Goal: Task Accomplishment & Management: Manage account settings

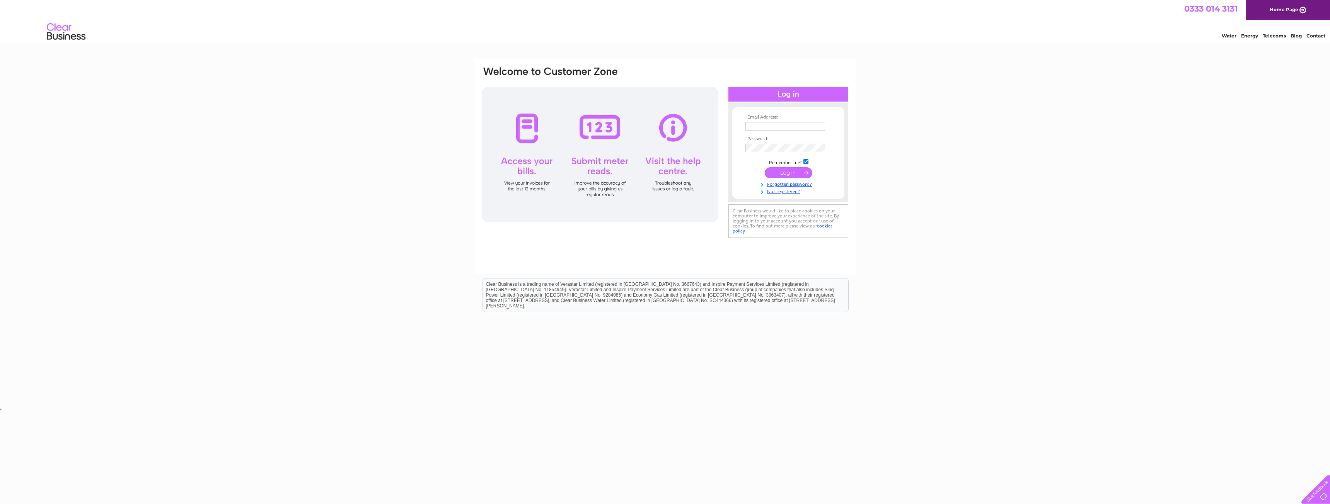
click at [774, 124] on input "text" at bounding box center [785, 126] width 80 height 9
type input "[EMAIL_ADDRESS][DOMAIN_NAME]"
click at [765, 168] on input "submit" at bounding box center [789, 173] width 48 height 11
click at [776, 191] on link "Forgotten password?" at bounding box center [789, 190] width 88 height 7
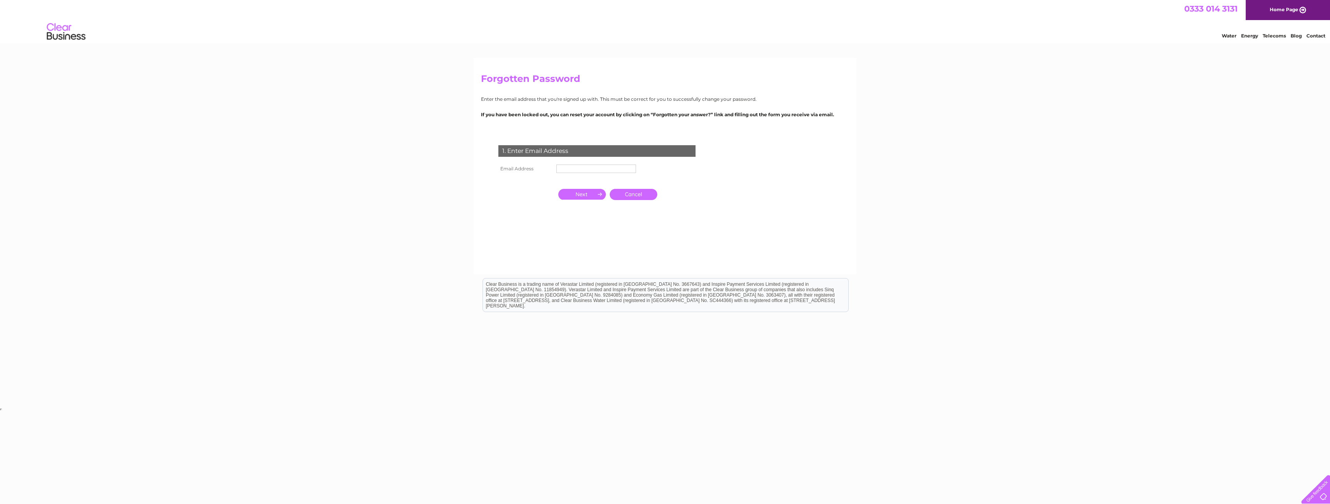
click at [569, 167] on input "text" at bounding box center [596, 169] width 80 height 9
type input "S"
type input "[EMAIL_ADDRESS][DOMAIN_NAME]"
click input "submit" at bounding box center [0, 0] width 0 height 0
click at [587, 196] on input "button" at bounding box center [582, 195] width 48 height 11
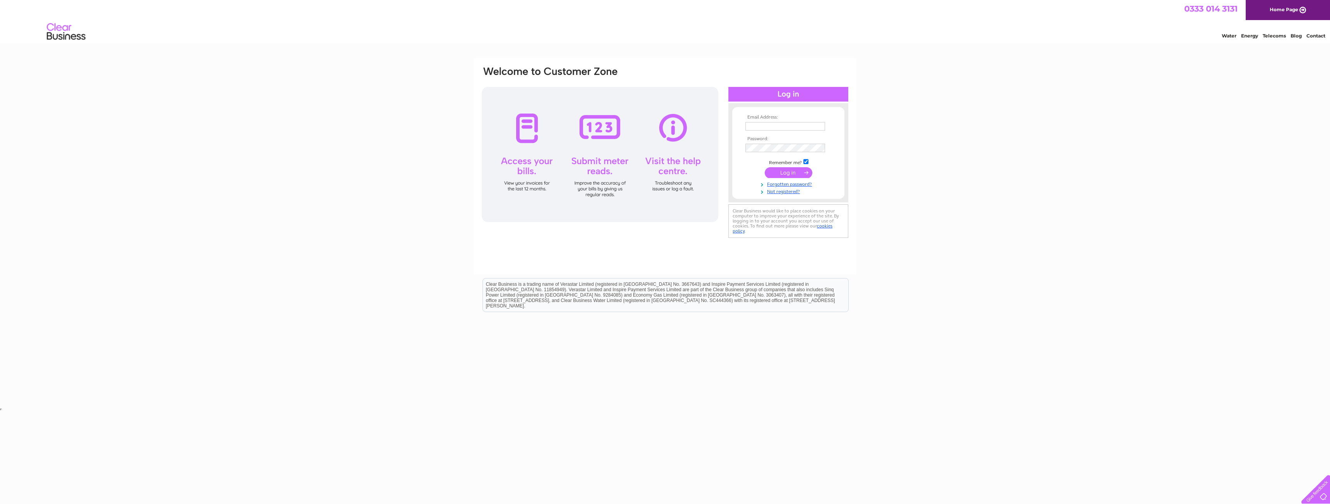
click at [769, 121] on td at bounding box center [788, 126] width 90 height 12
click at [769, 123] on input "text" at bounding box center [785, 126] width 80 height 9
type input "sohaib@afecc.org"
click at [783, 184] on link "Forgotten password?" at bounding box center [789, 184] width 88 height 7
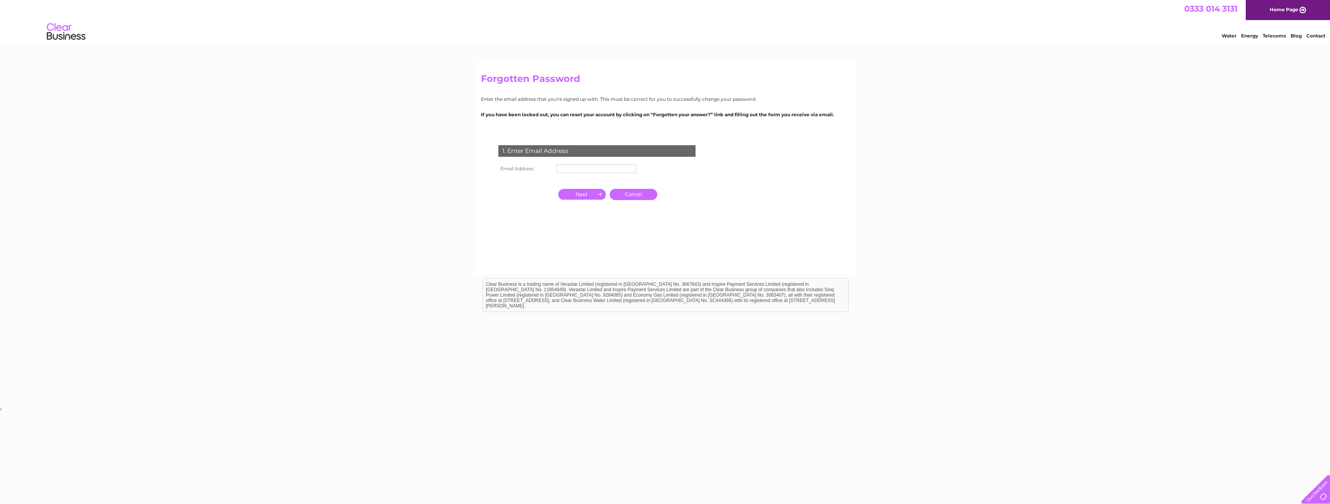
click at [571, 170] on input "text" at bounding box center [596, 169] width 80 height 9
type input "[EMAIL_ADDRESS][DOMAIN_NAME]"
click at [576, 193] on input "button" at bounding box center [582, 195] width 48 height 11
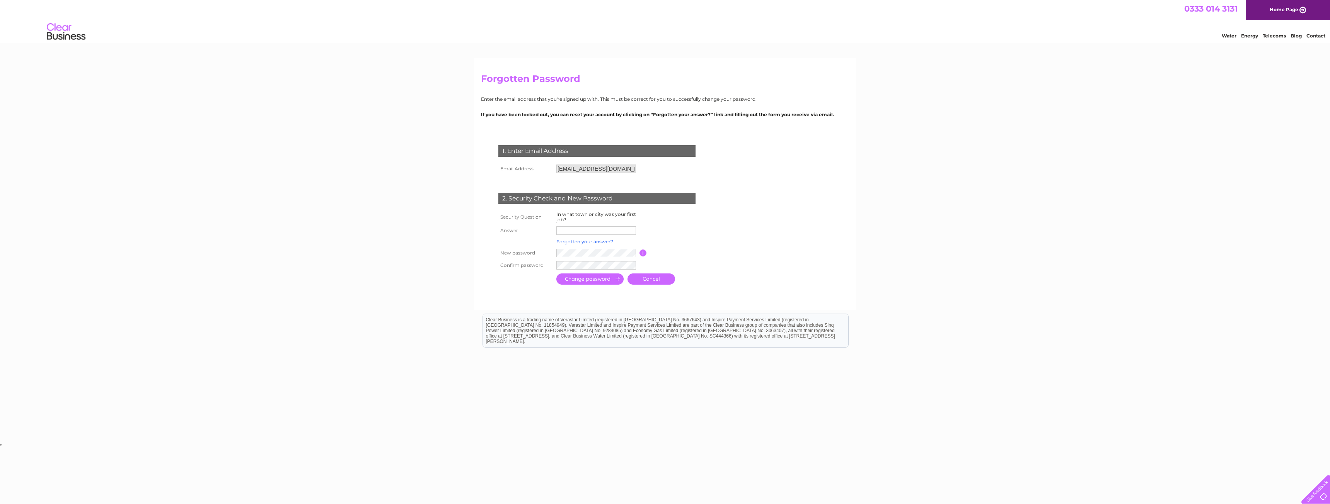
click at [569, 231] on input "text" at bounding box center [596, 231] width 80 height 9
type input "glasgow"
click at [594, 280] on input "submit" at bounding box center [589, 279] width 67 height 11
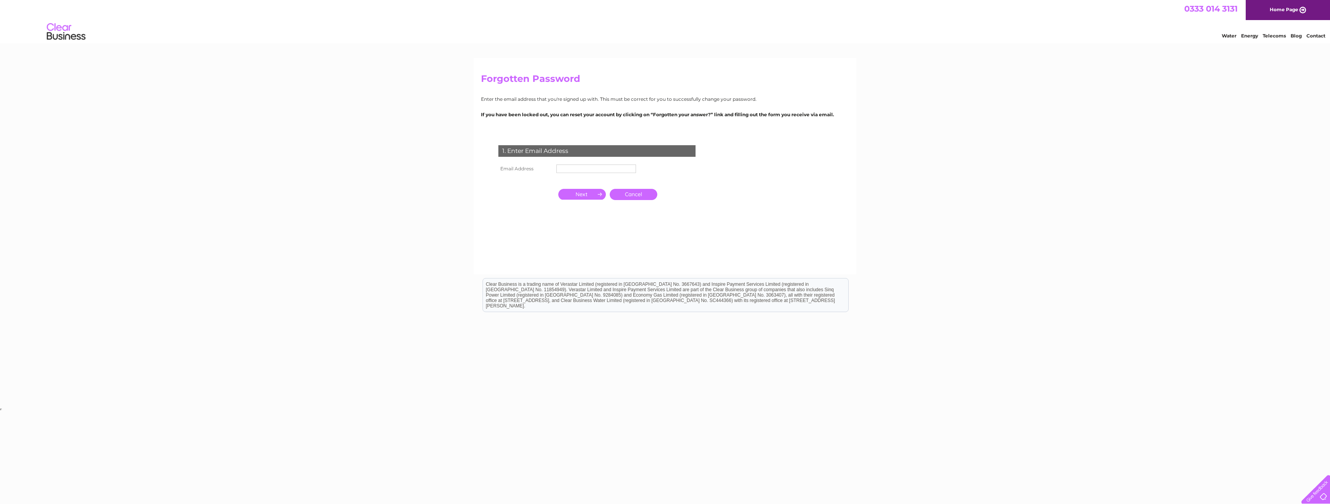
click at [569, 172] on input "text" at bounding box center [596, 169] width 80 height 9
type input "[EMAIL_ADDRESS][DOMAIN_NAME]"
click at [576, 191] on input "button" at bounding box center [582, 194] width 48 height 11
